Goal: Task Accomplishment & Management: Use online tool/utility

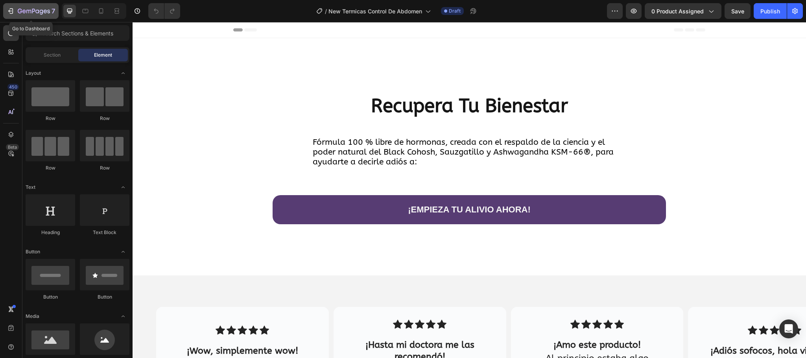
click at [13, 12] on icon "button" at bounding box center [11, 11] width 8 height 8
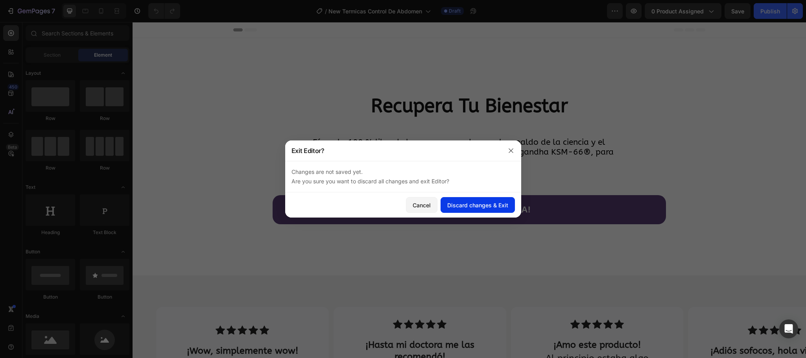
click at [504, 204] on div "Discard changes & Exit" at bounding box center [477, 205] width 61 height 8
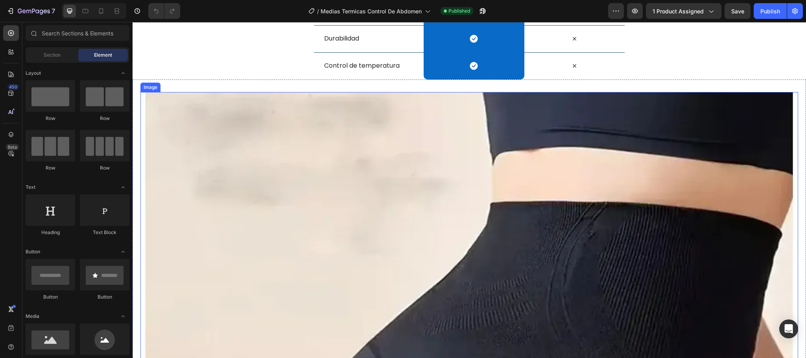
scroll to position [3190, 0]
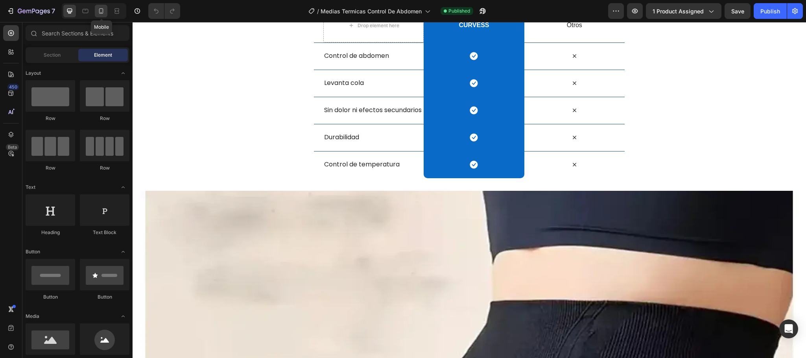
click at [103, 10] on icon at bounding box center [101, 11] width 4 height 6
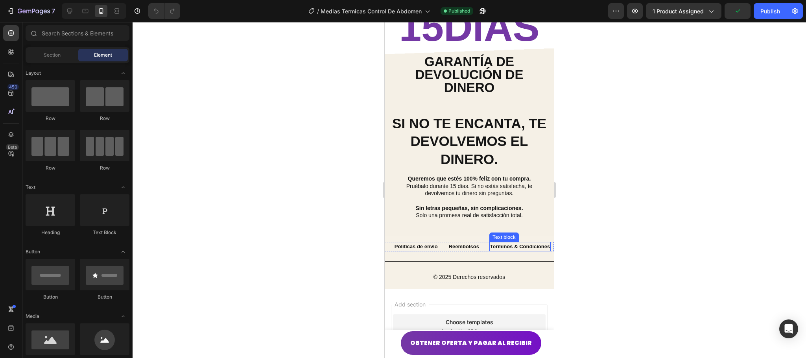
scroll to position [3273, 0]
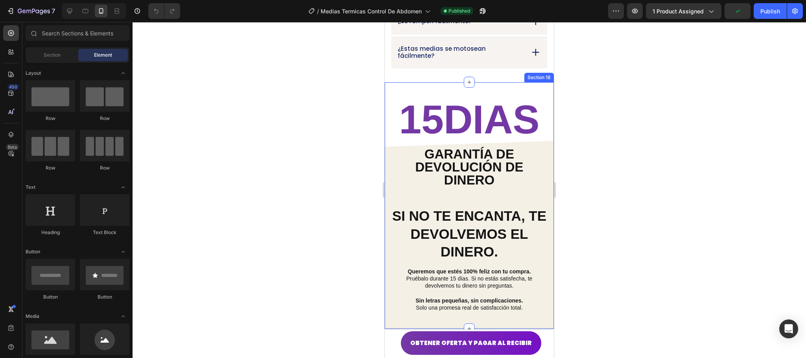
click at [542, 127] on div "15DIAS Heading Garantía de devolución de dinero Text Block Si no te encanta, te…" at bounding box center [469, 205] width 169 height 247
